Goal: Obtain resource: Download file/media

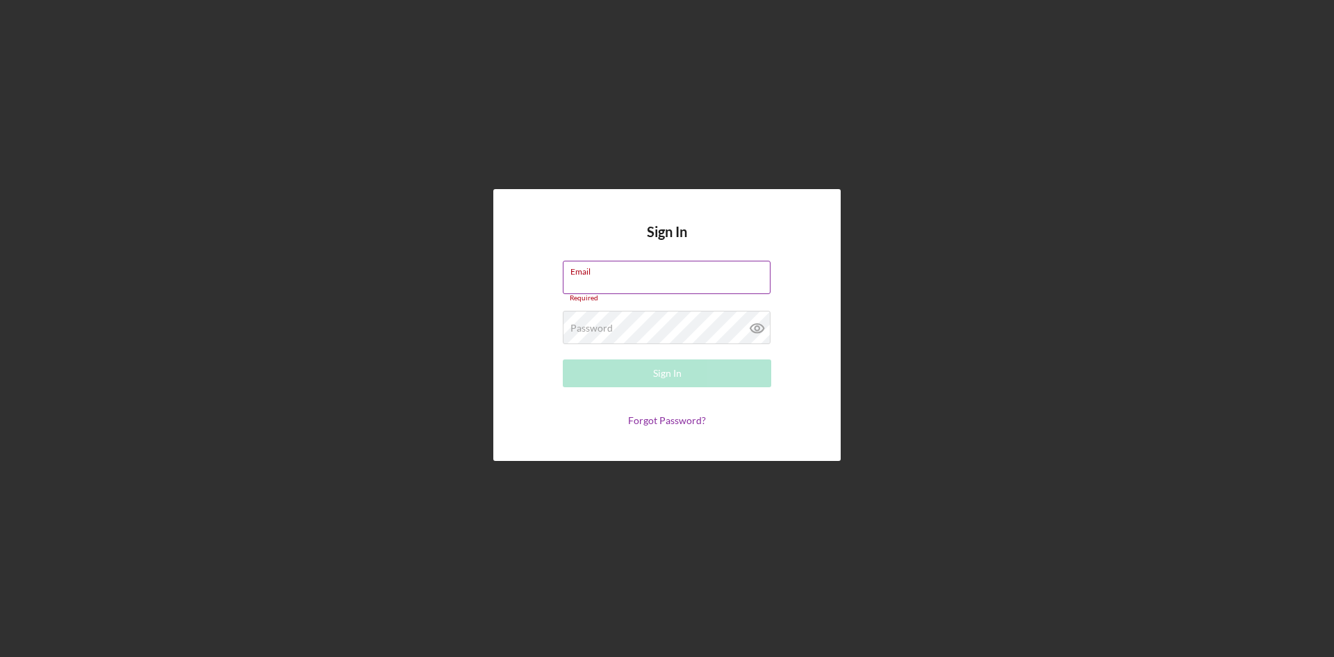
click at [640, 269] on div "Email Required" at bounding box center [667, 282] width 208 height 42
type input "[EMAIL_ADDRESS][DOMAIN_NAME]"
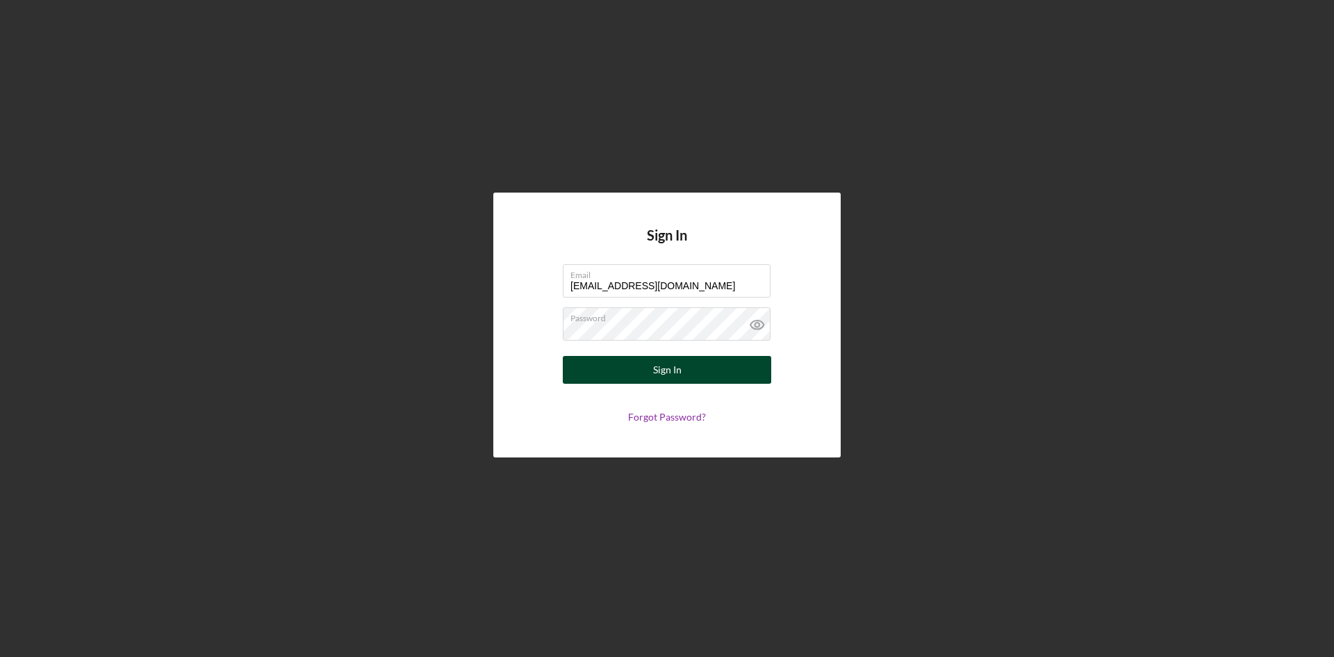
click at [690, 368] on button "Sign In" at bounding box center [667, 370] width 208 height 28
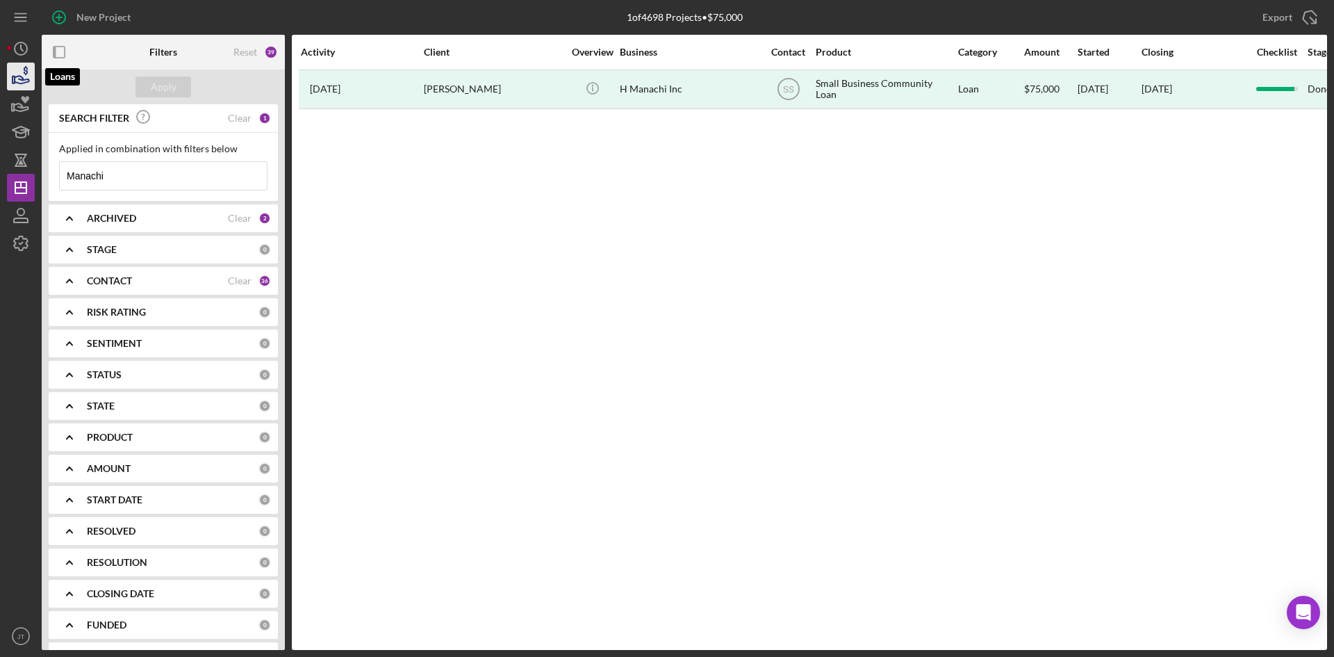
click at [20, 76] on icon "button" at bounding box center [22, 80] width 15 height 8
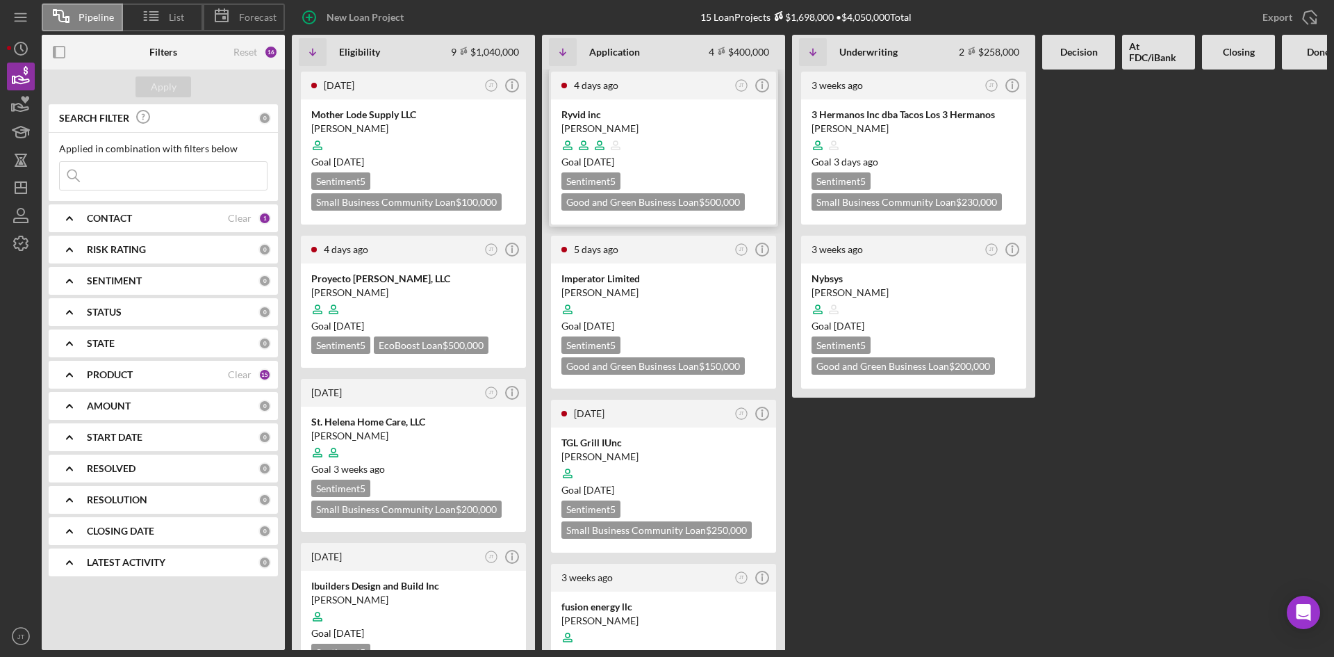
click at [661, 134] on div at bounding box center [663, 145] width 204 height 26
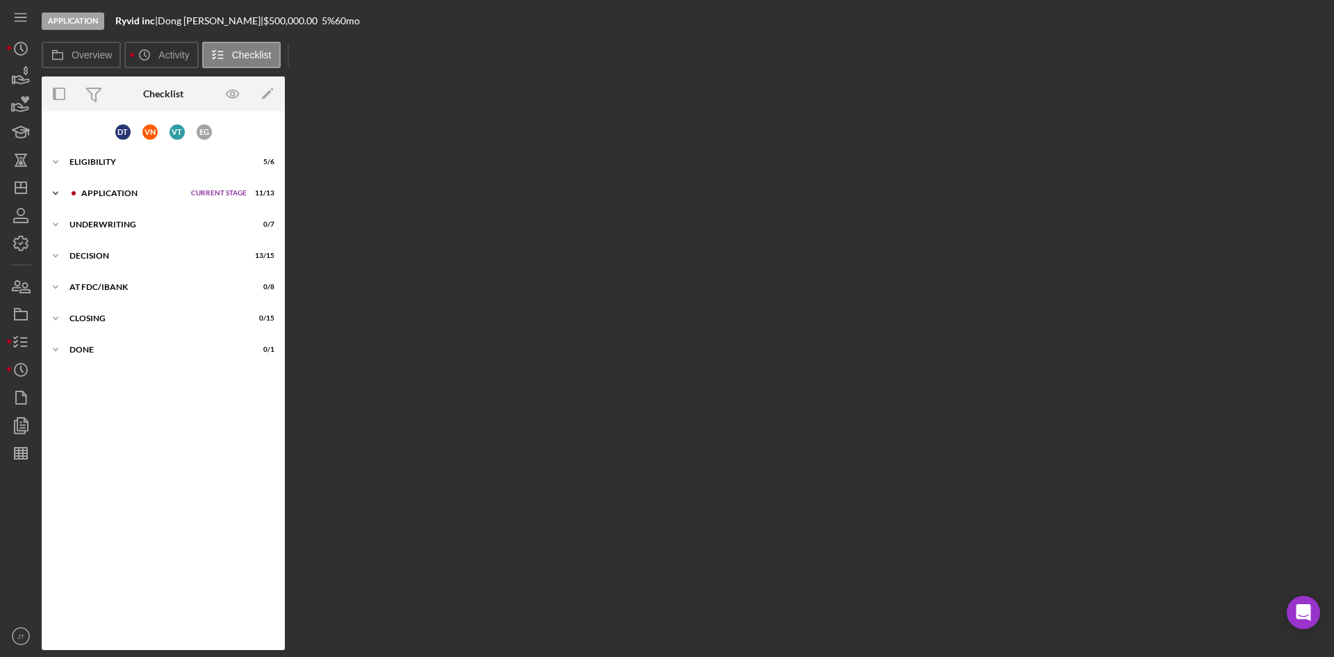
click at [117, 194] on div "Application" at bounding box center [132, 193] width 103 height 8
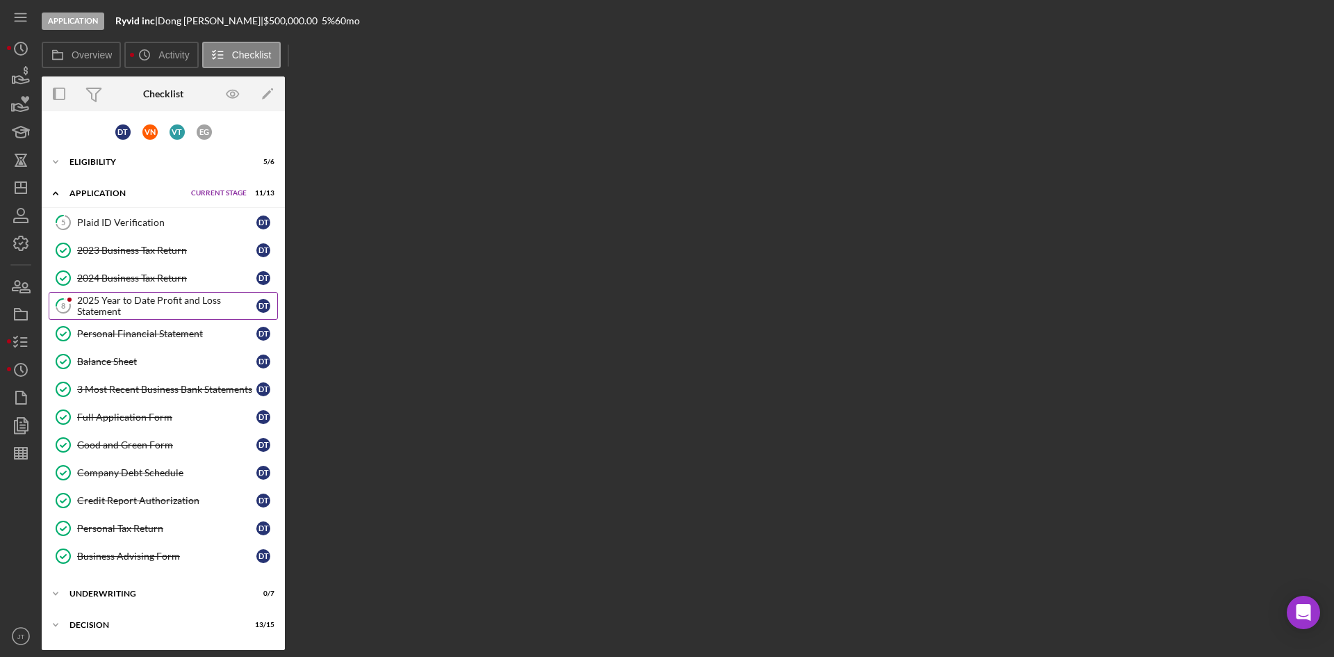
click at [156, 306] on div "2025 Year to Date Profit and Loss Statement" at bounding box center [166, 306] width 179 height 22
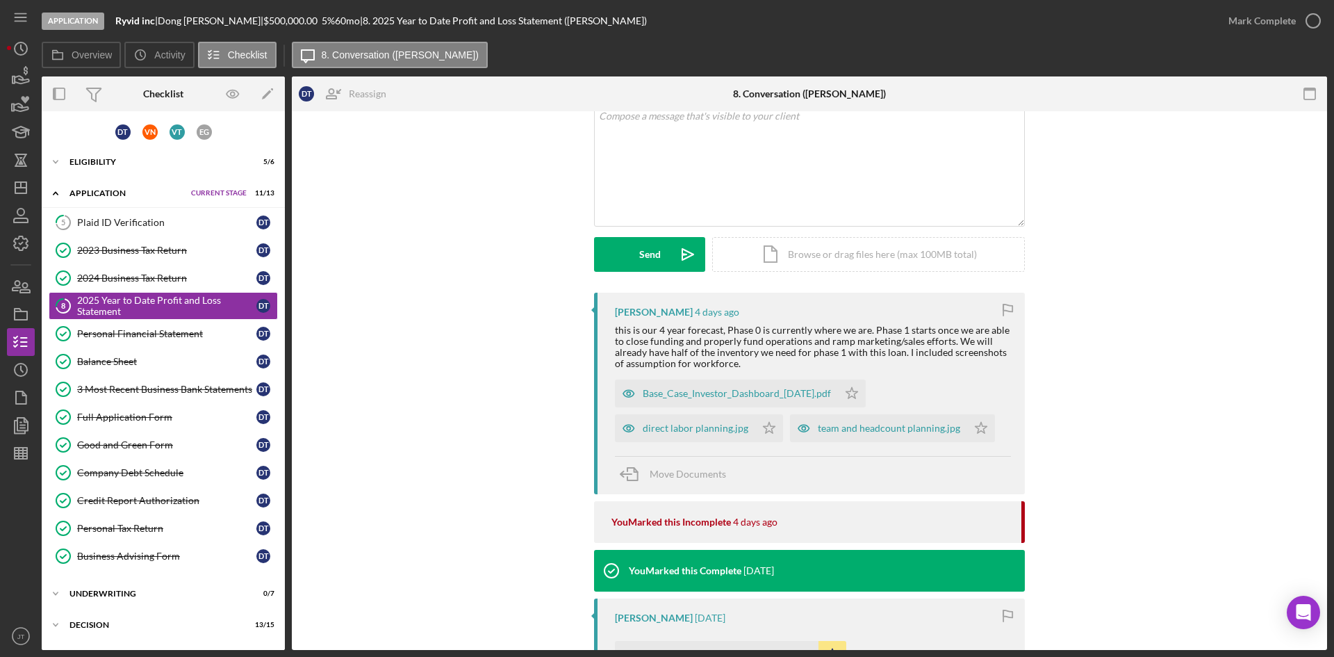
scroll to position [198, 0]
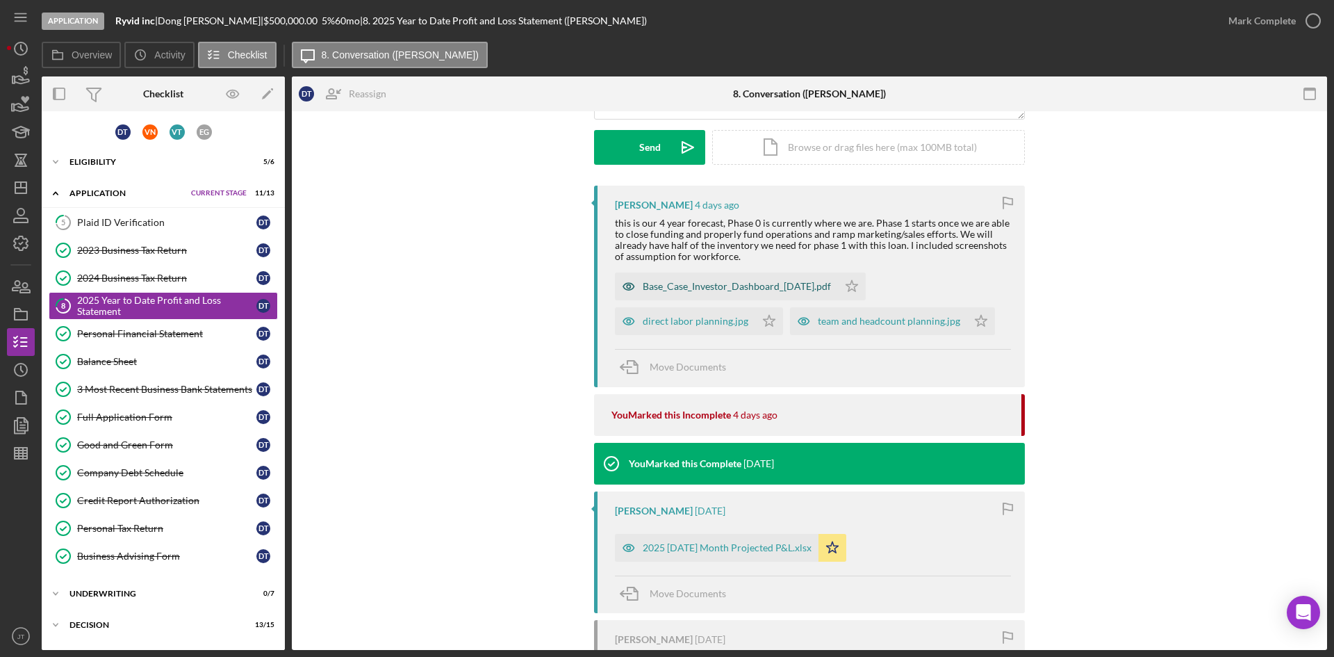
click at [742, 288] on div "Base_Case_Investor_Dashboard_[DATE].pdf" at bounding box center [737, 286] width 188 height 11
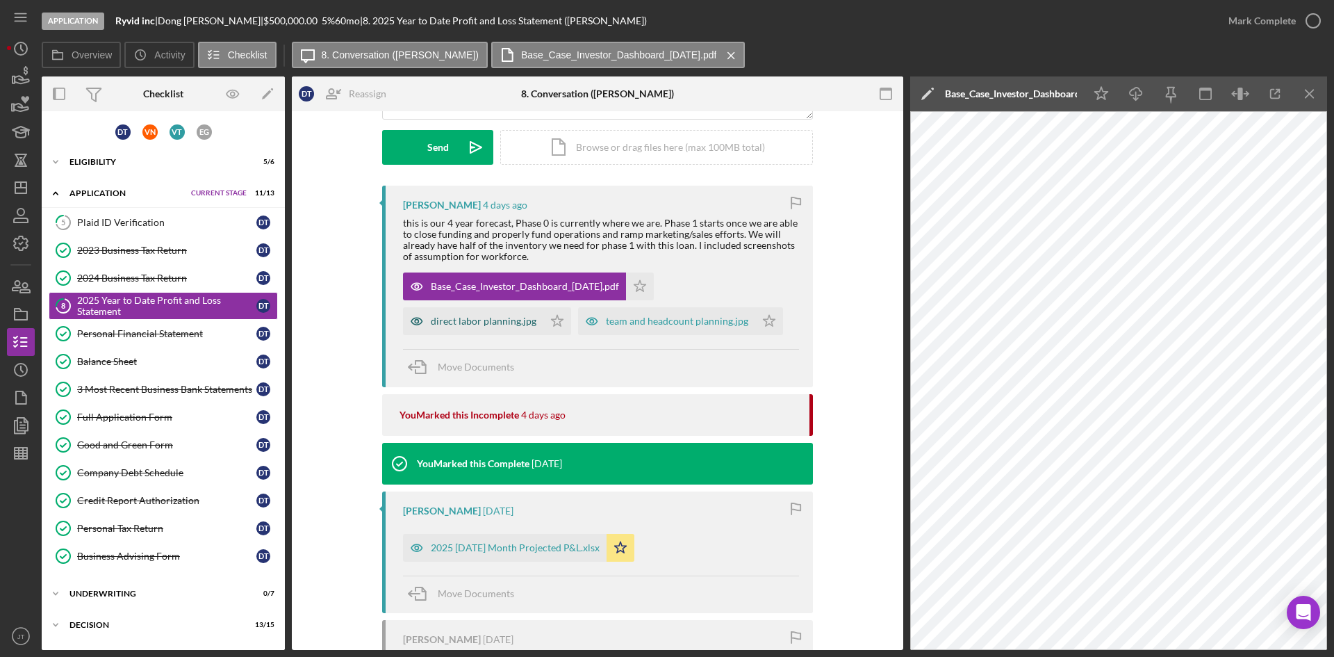
click at [472, 327] on div "direct labor planning.jpg" at bounding box center [473, 321] width 140 height 28
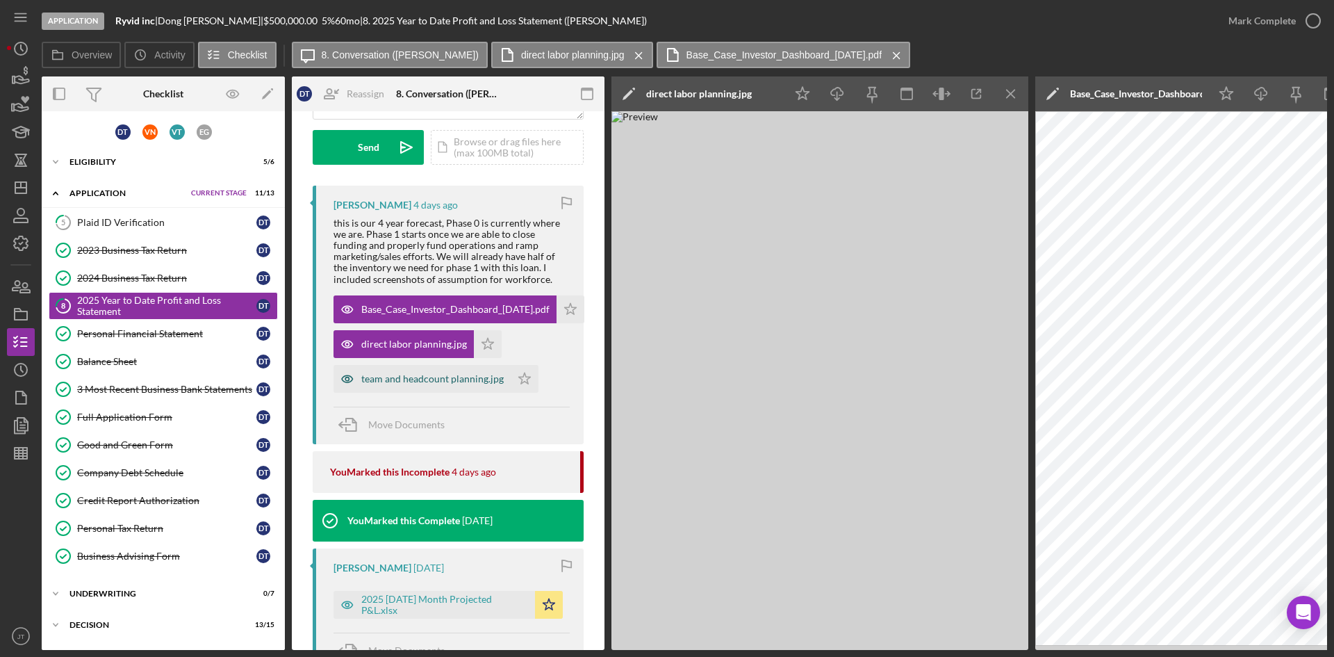
click at [449, 384] on div "team and headcount planning.jpg" at bounding box center [432, 378] width 142 height 11
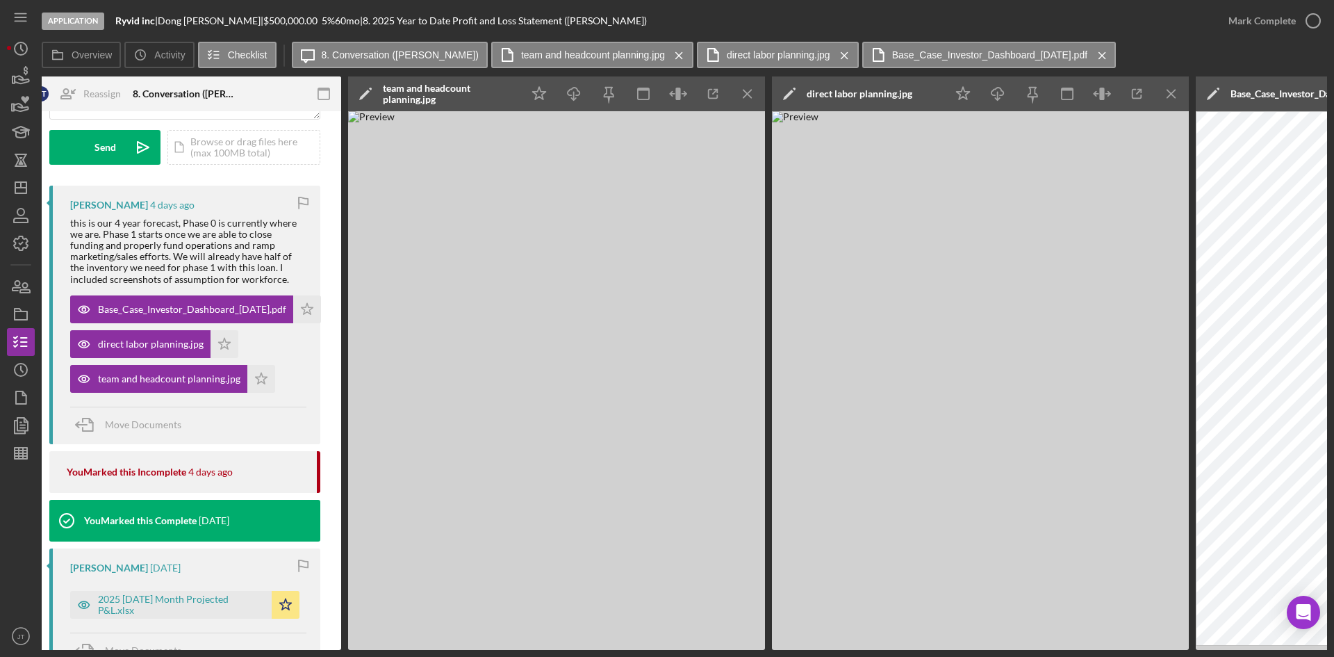
scroll to position [0, 549]
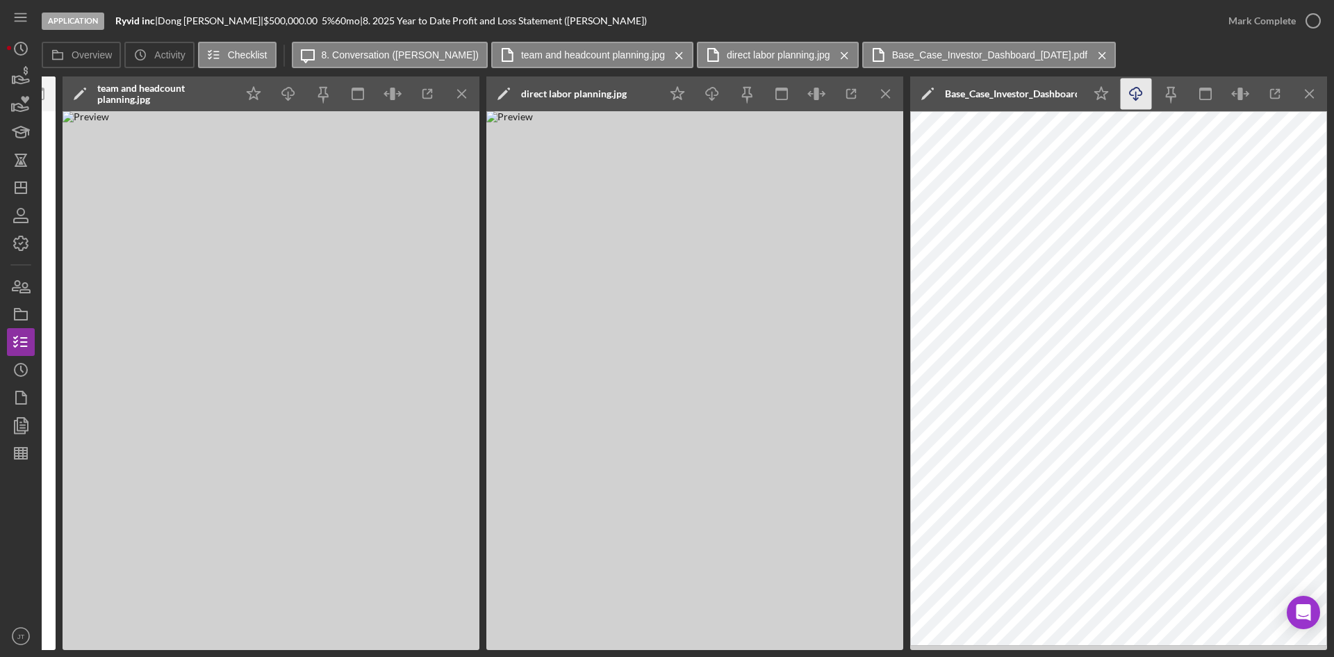
click at [1140, 97] on icon "Icon/Download" at bounding box center [1136, 94] width 31 height 31
